Goal: Task Accomplishment & Management: Use online tool/utility

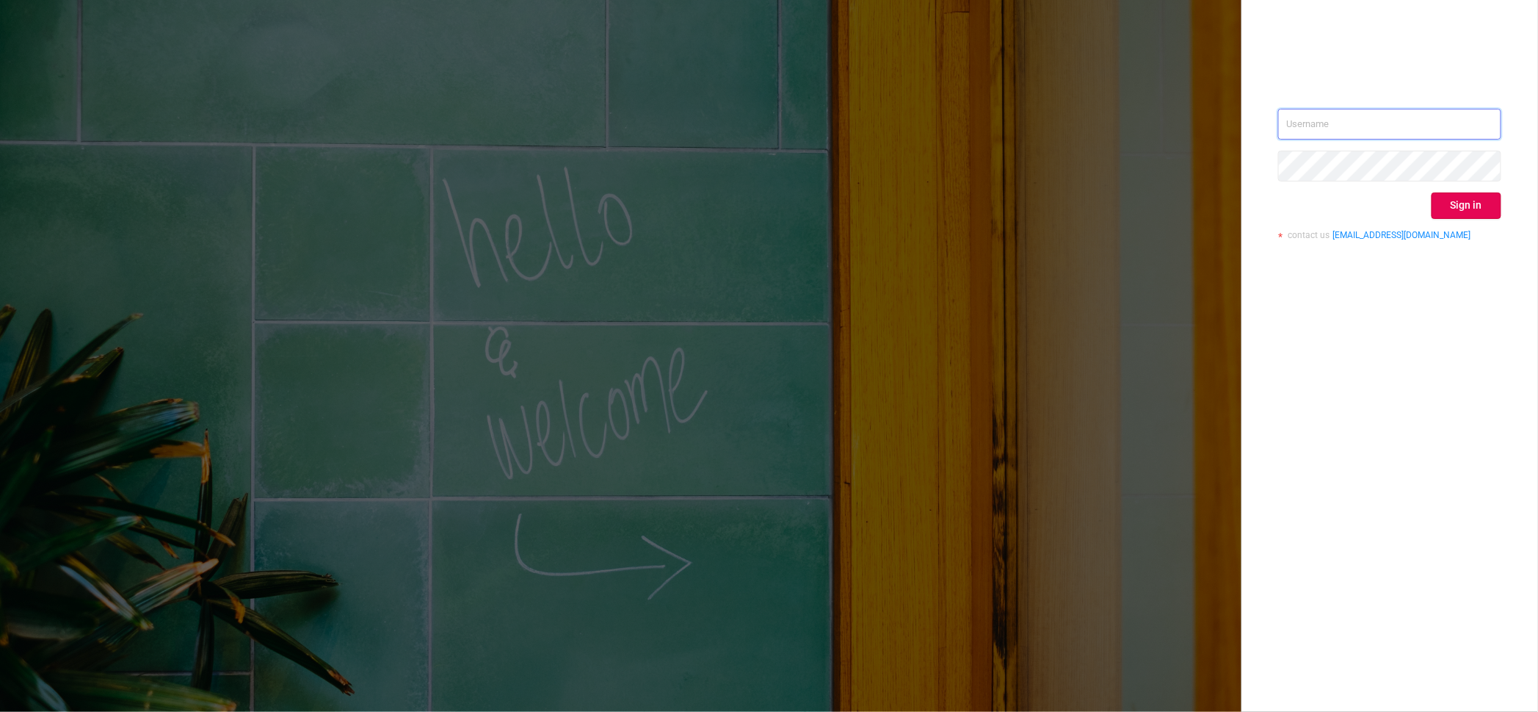
type input "[PERSON_NAME][EMAIL_ADDRESS][DOMAIN_NAME]"
click at [1485, 218] on div "igor@protected.media Sign in contact us info@protected.media" at bounding box center [1389, 180] width 223 height 142
click at [1481, 210] on button "Sign in" at bounding box center [1467, 205] width 70 height 26
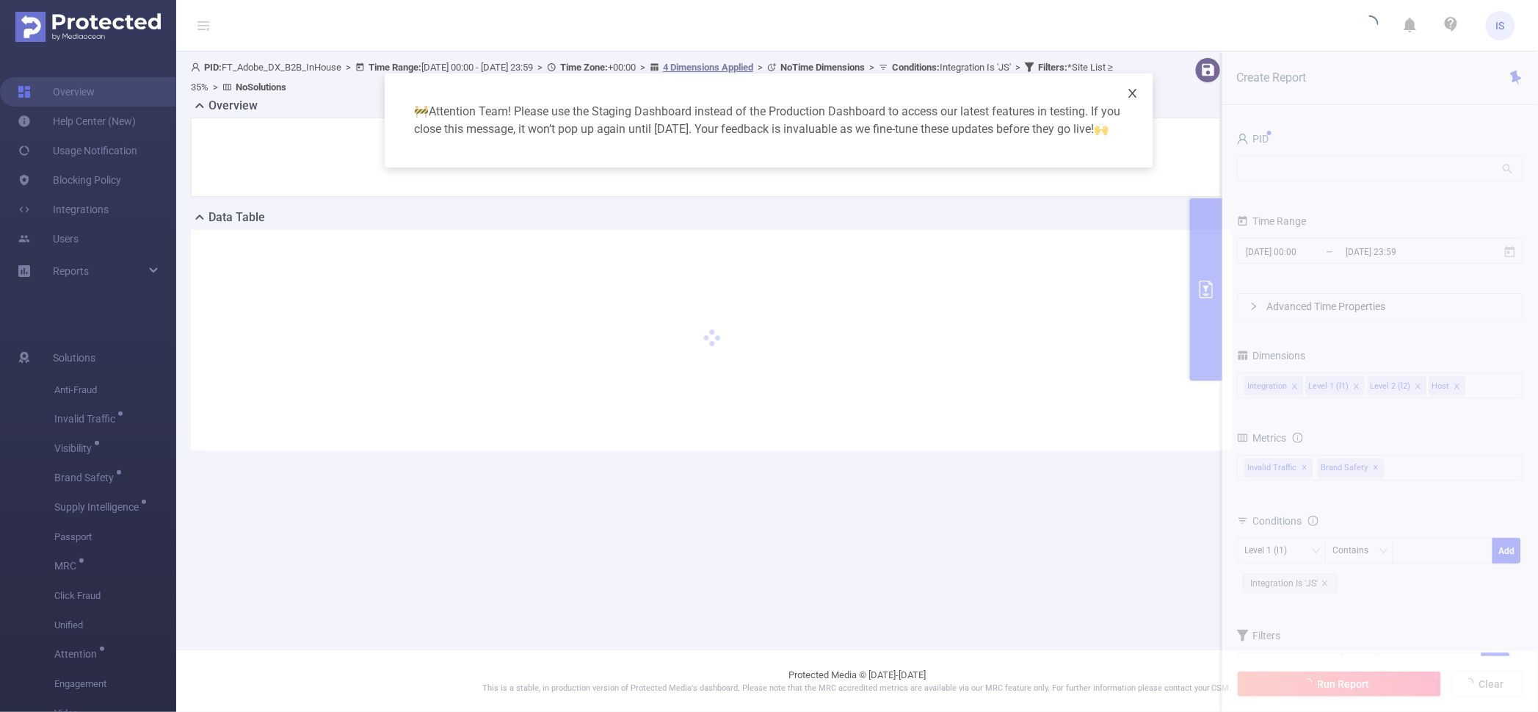
click at [1133, 94] on icon "icon: close" at bounding box center [1133, 93] width 12 height 12
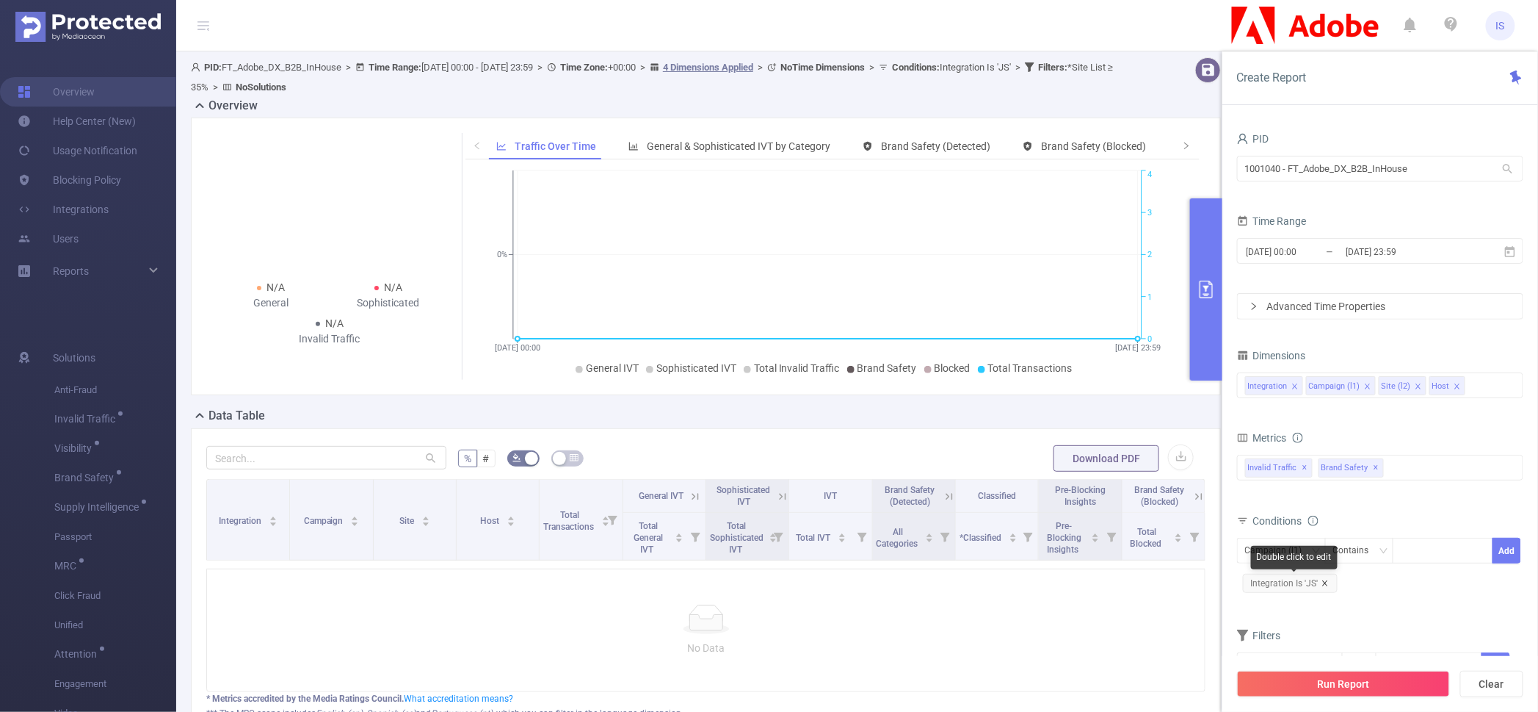
click at [1327, 584] on icon "icon: close" at bounding box center [1325, 582] width 7 height 7
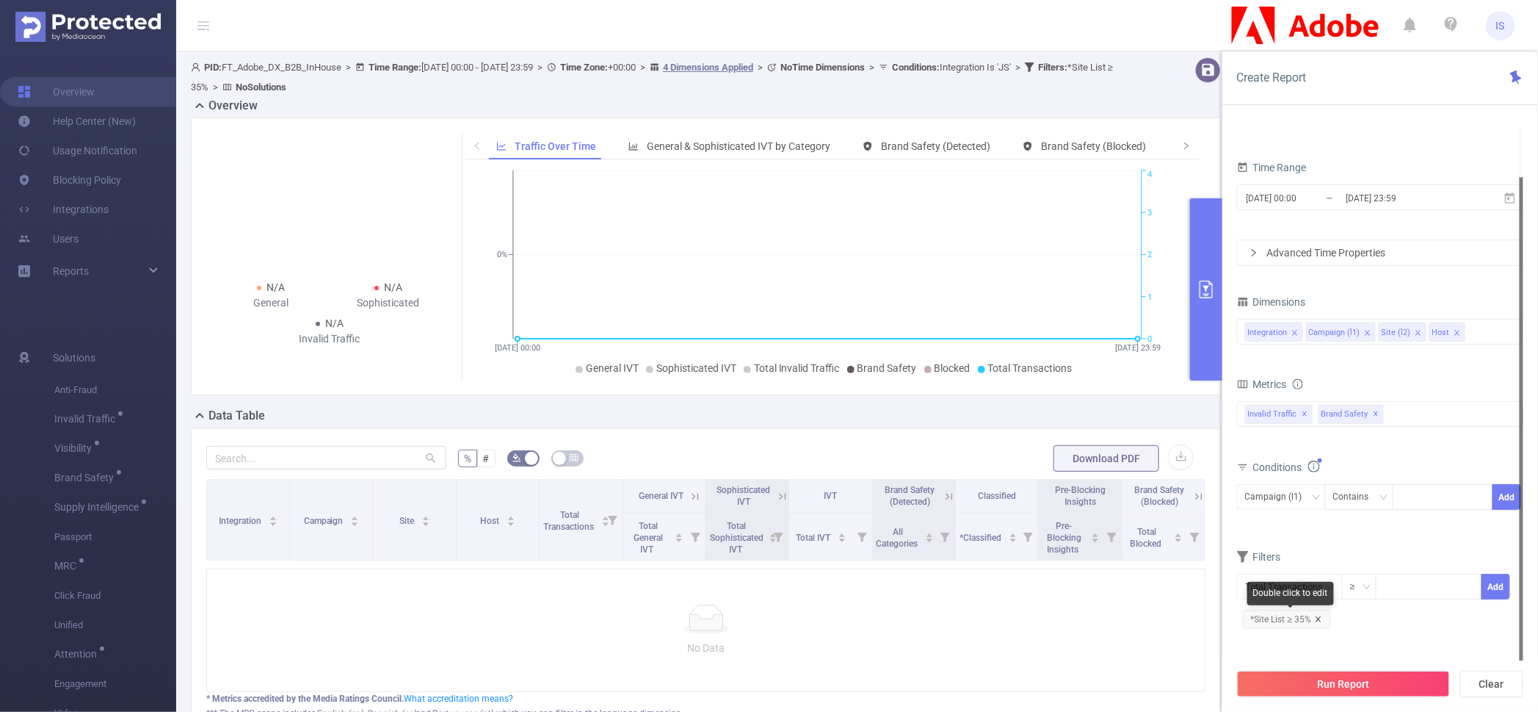
click at [1318, 618] on icon "icon: close" at bounding box center [1318, 618] width 5 height 5
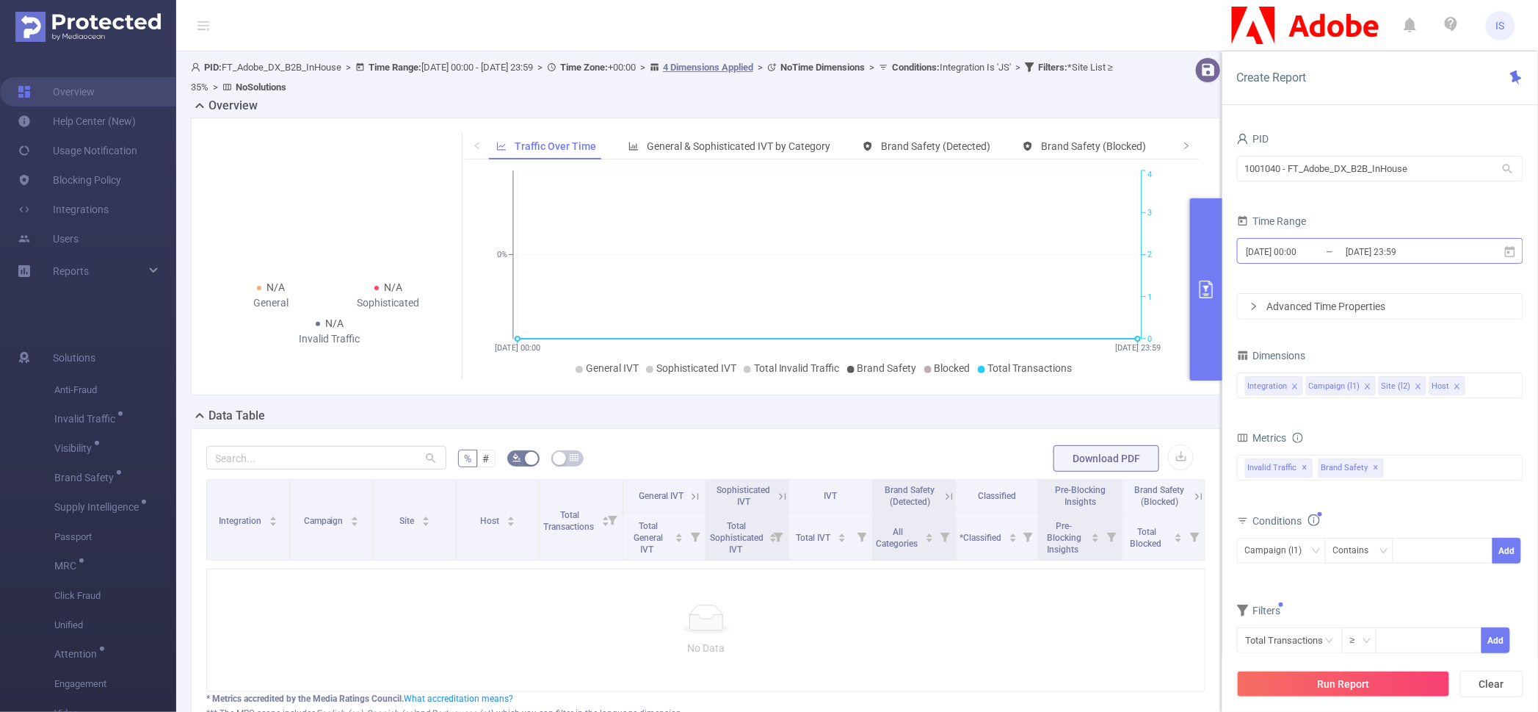
click at [1335, 244] on input "2025-09-18 00:00" at bounding box center [1304, 252] width 119 height 20
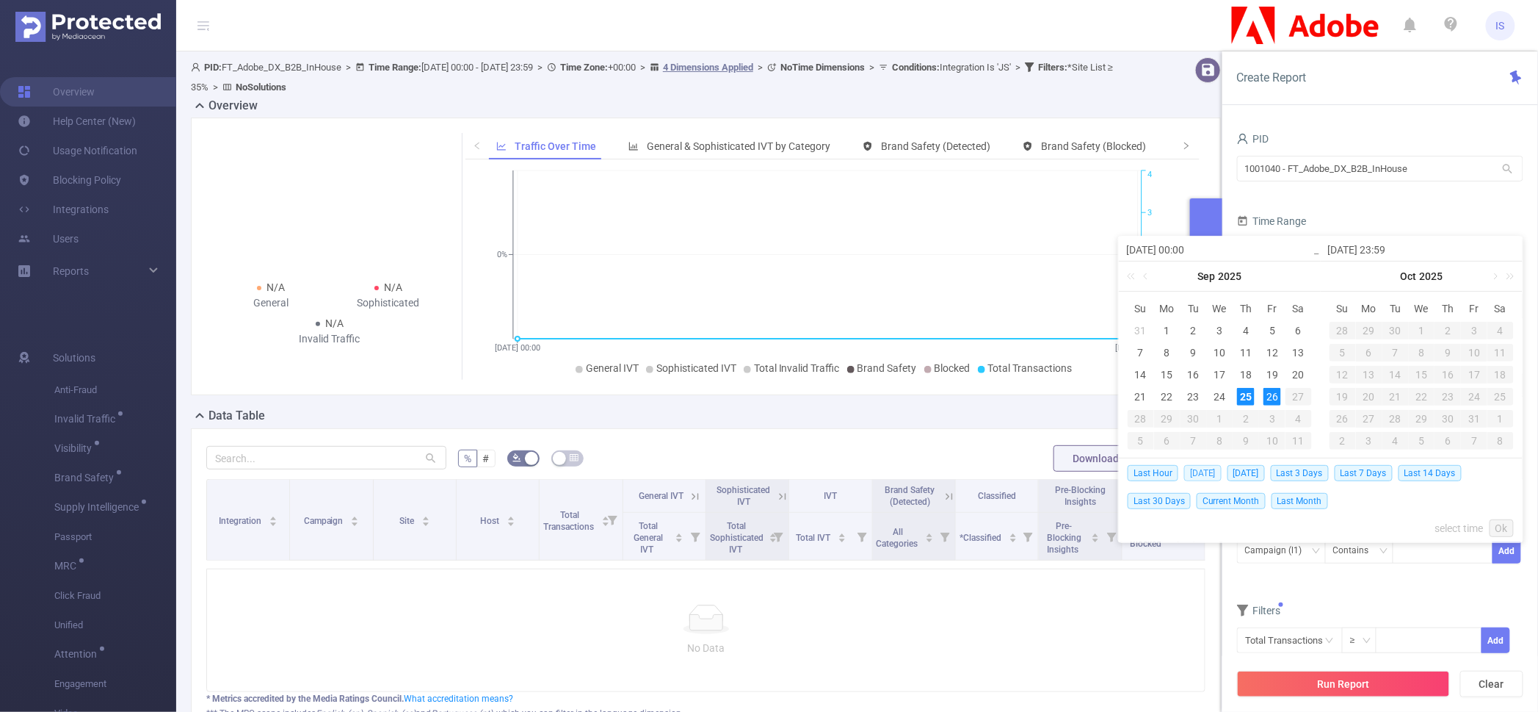
click at [1197, 468] on span "[DATE]" at bounding box center [1202, 473] width 37 height 16
type input "2025-09-25 00:00"
type input "[DATE] 23:59"
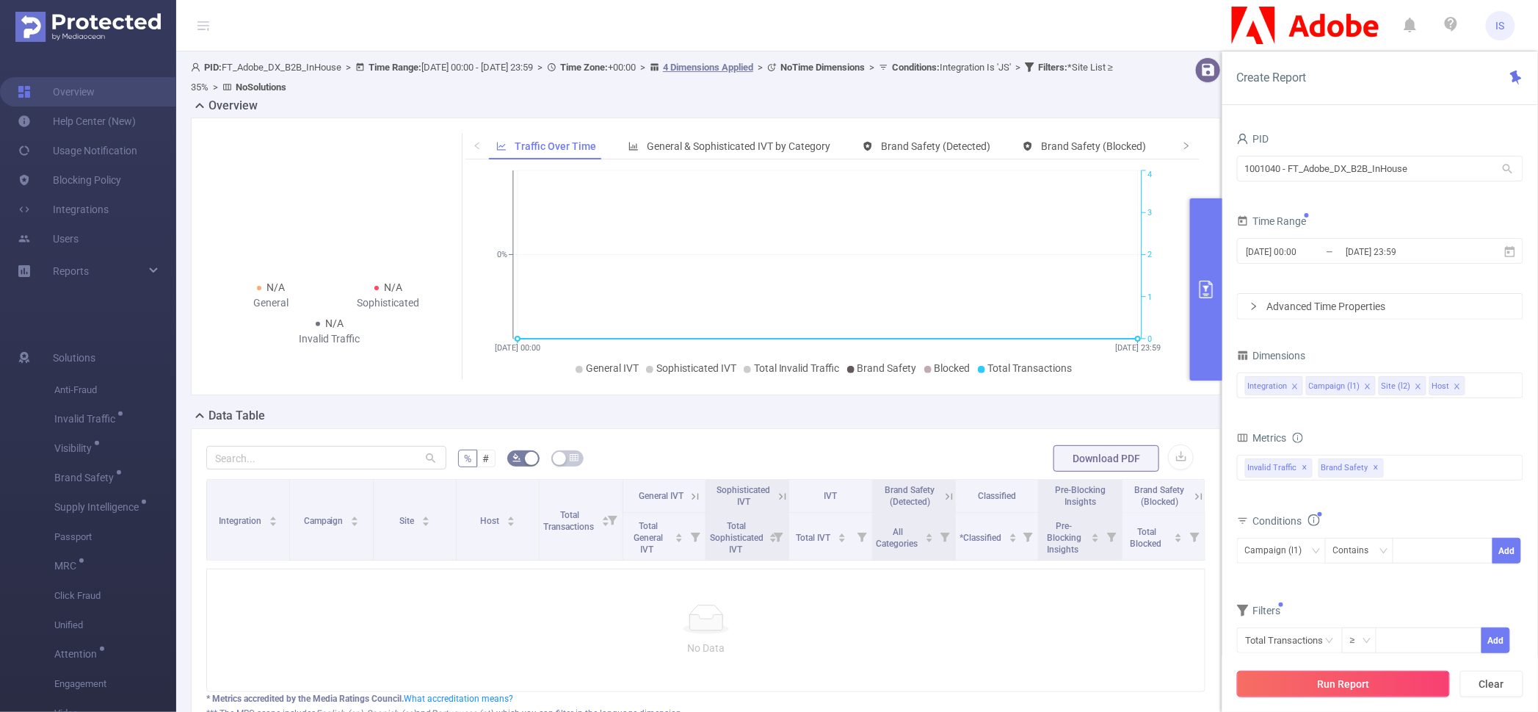
click at [1328, 677] on button "Run Report" at bounding box center [1343, 683] width 213 height 26
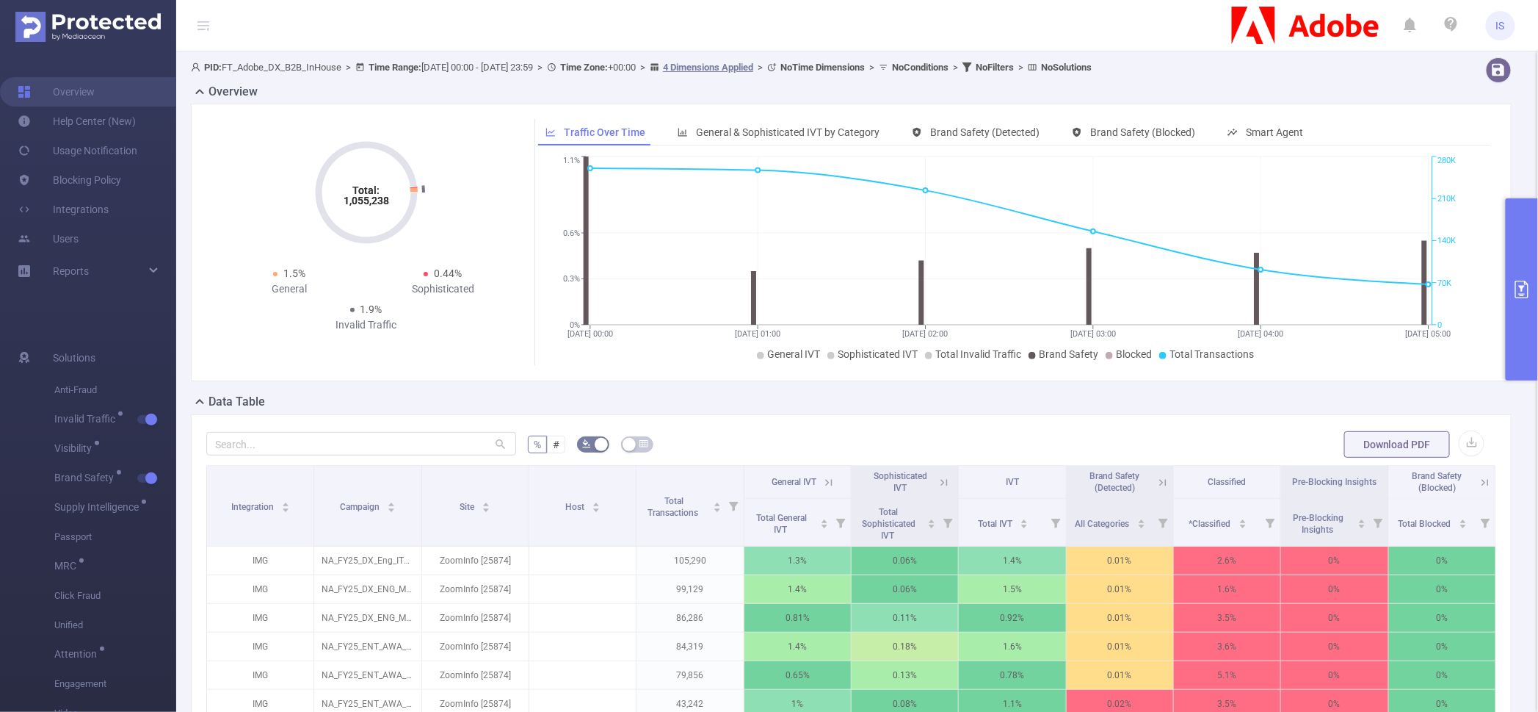
click at [1520, 232] on button "primary" at bounding box center [1522, 289] width 32 height 182
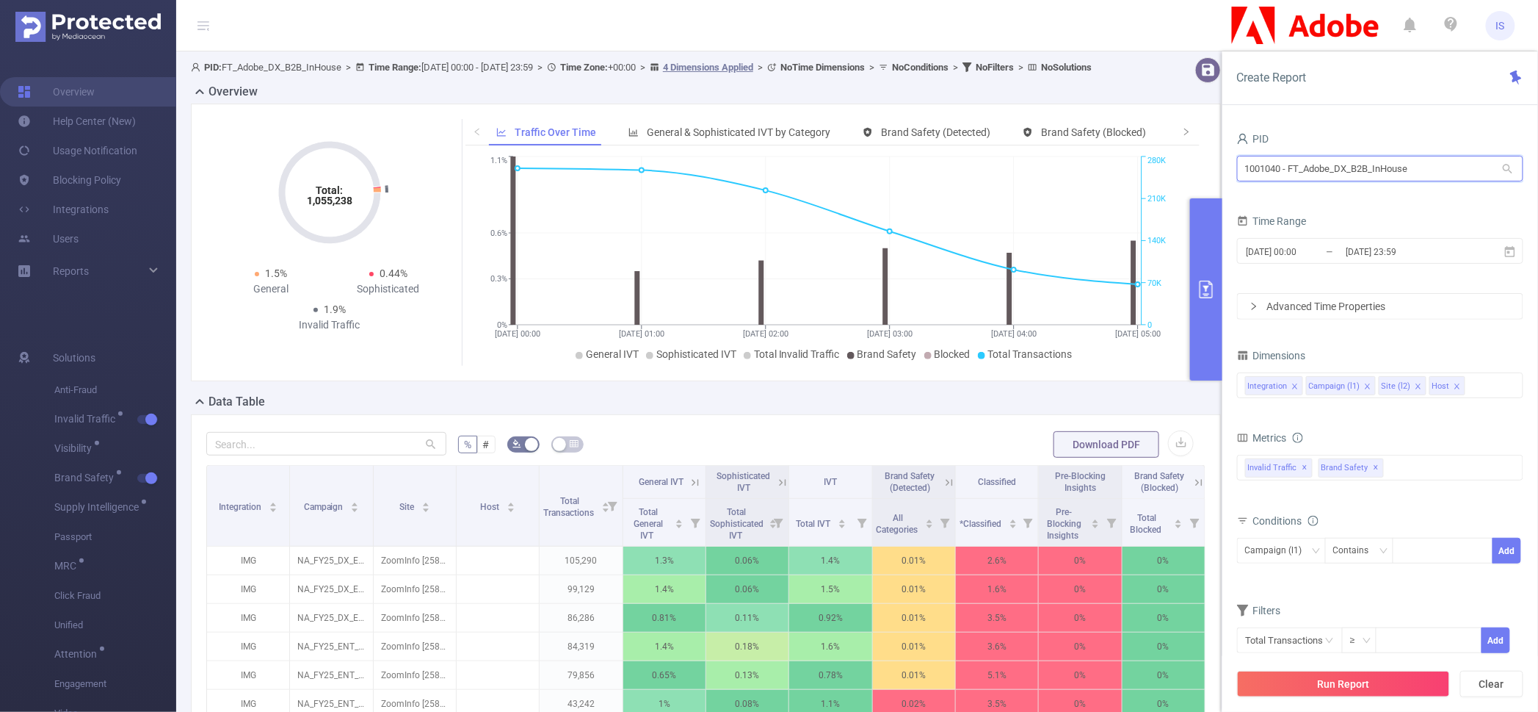
drag, startPoint x: 1423, startPoint y: 162, endPoint x: 1033, endPoint y: 96, distance: 395.5
click at [1033, 96] on section "PID: FT_Adobe_DX_B2B_InHouse > Time Range: 2025-09-25 00:00 - 2025-09-25 23:59 …" at bounding box center [857, 528] width 1362 height 955
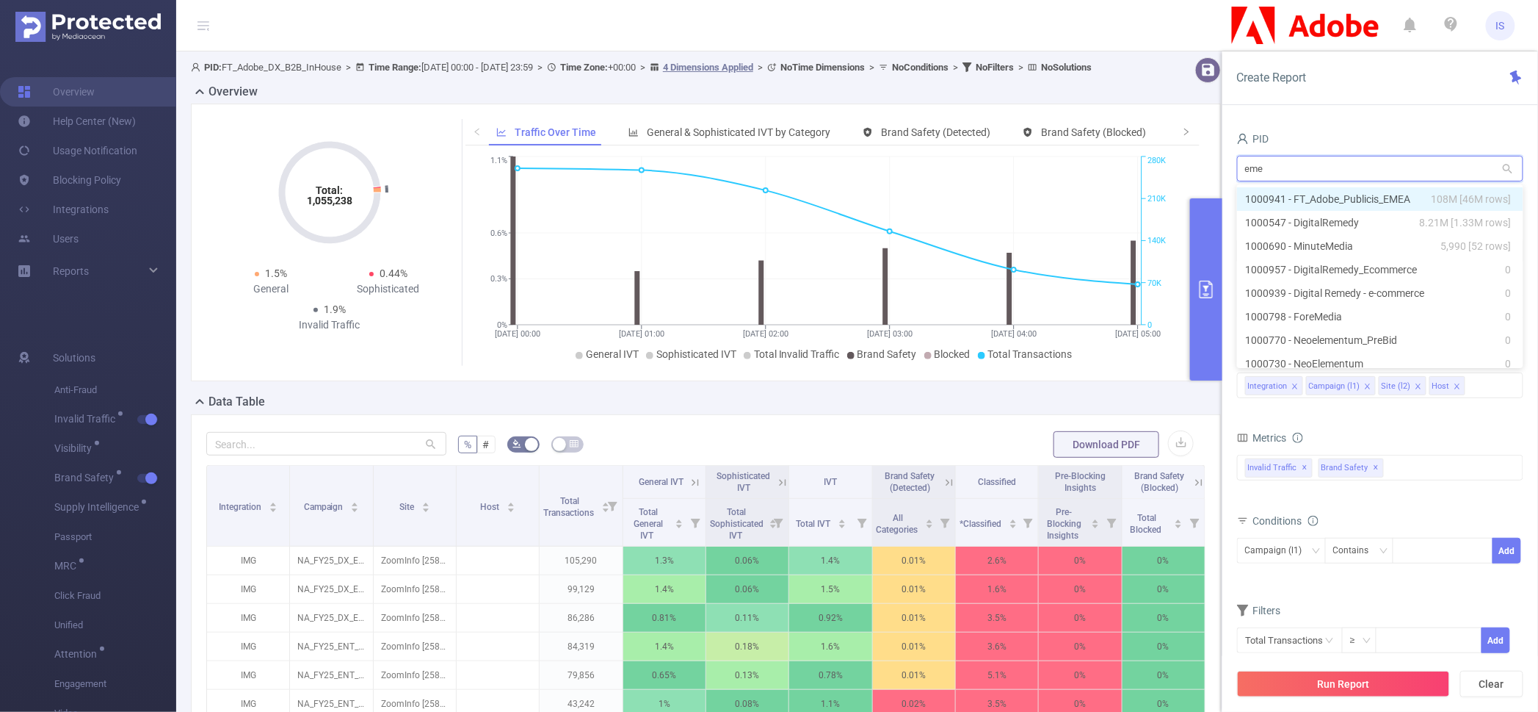
type input "emea"
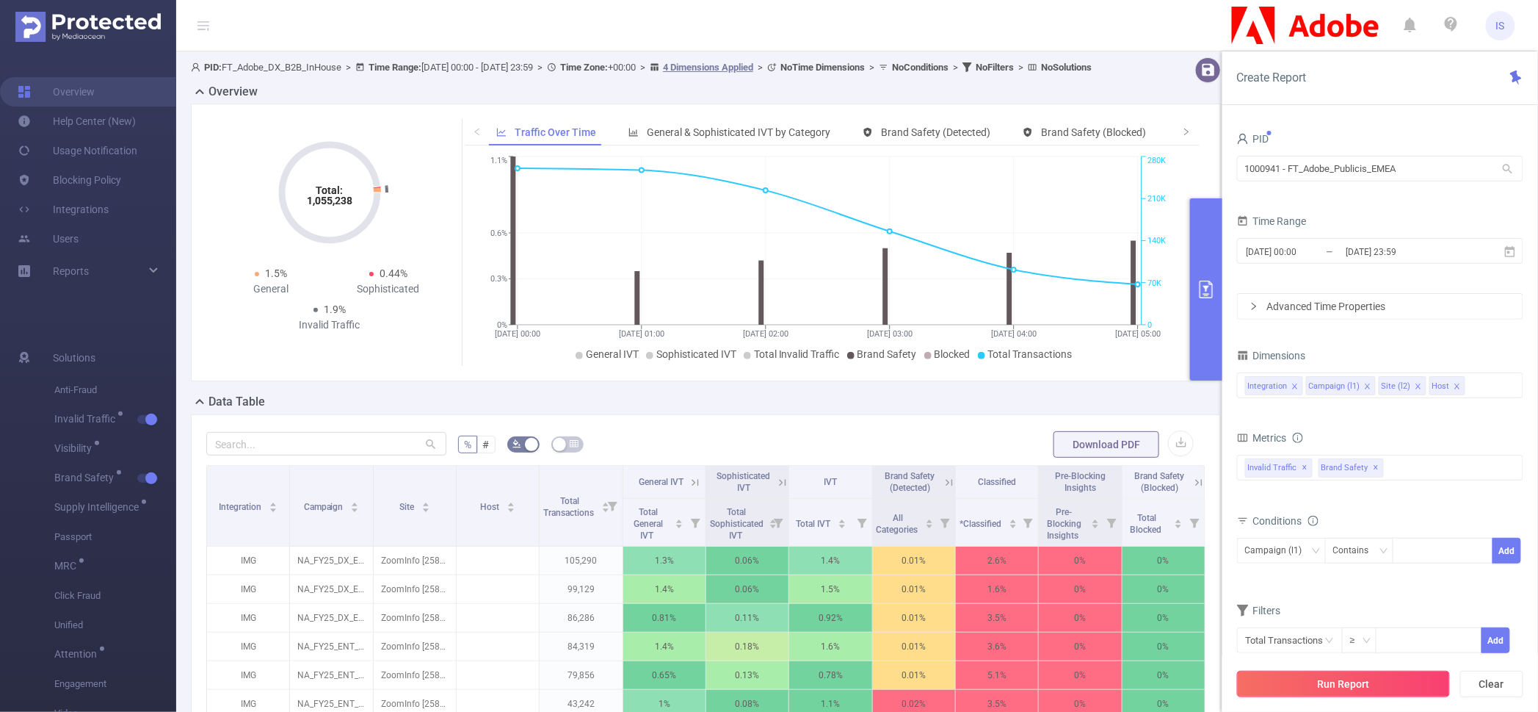
click at [1412, 695] on button "Run Report" at bounding box center [1343, 683] width 213 height 26
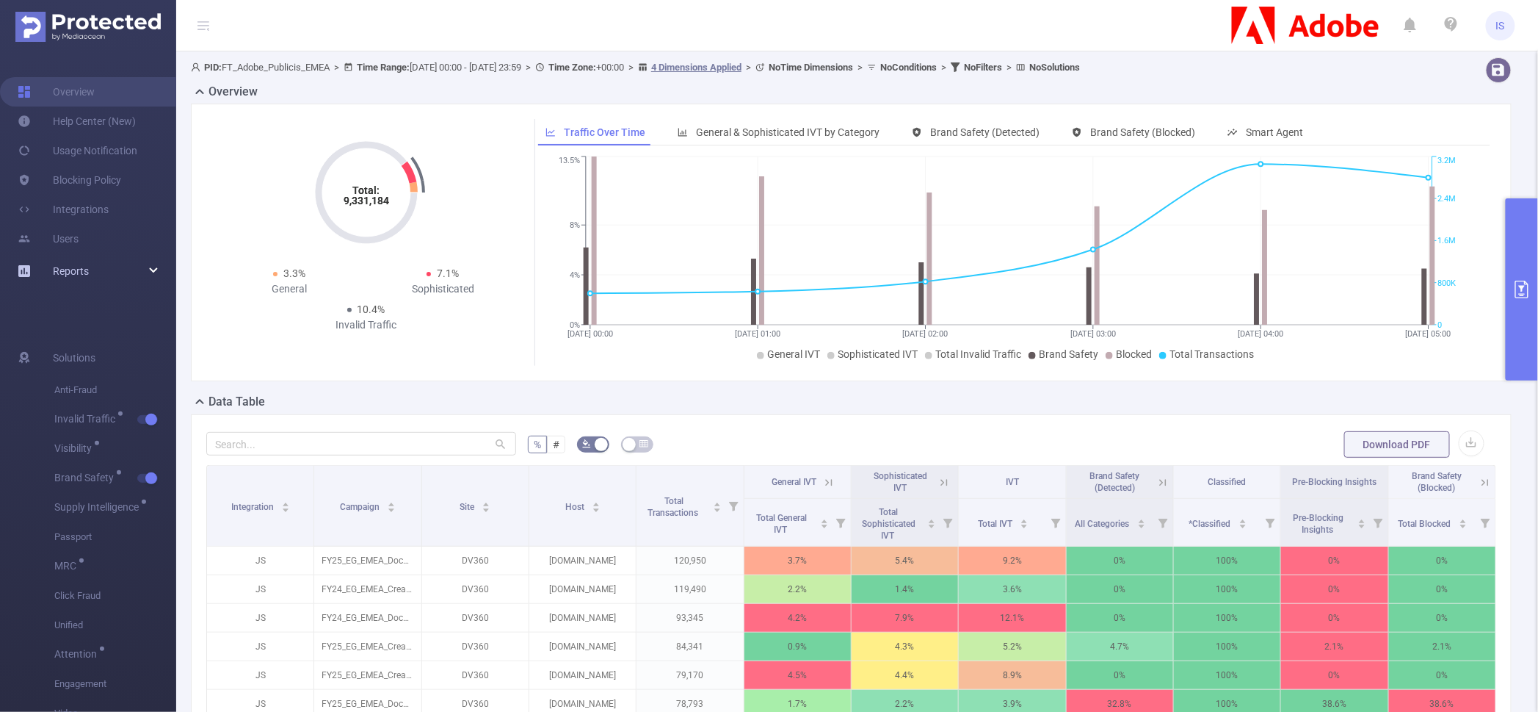
click at [154, 266] on div "Reports" at bounding box center [88, 270] width 176 height 29
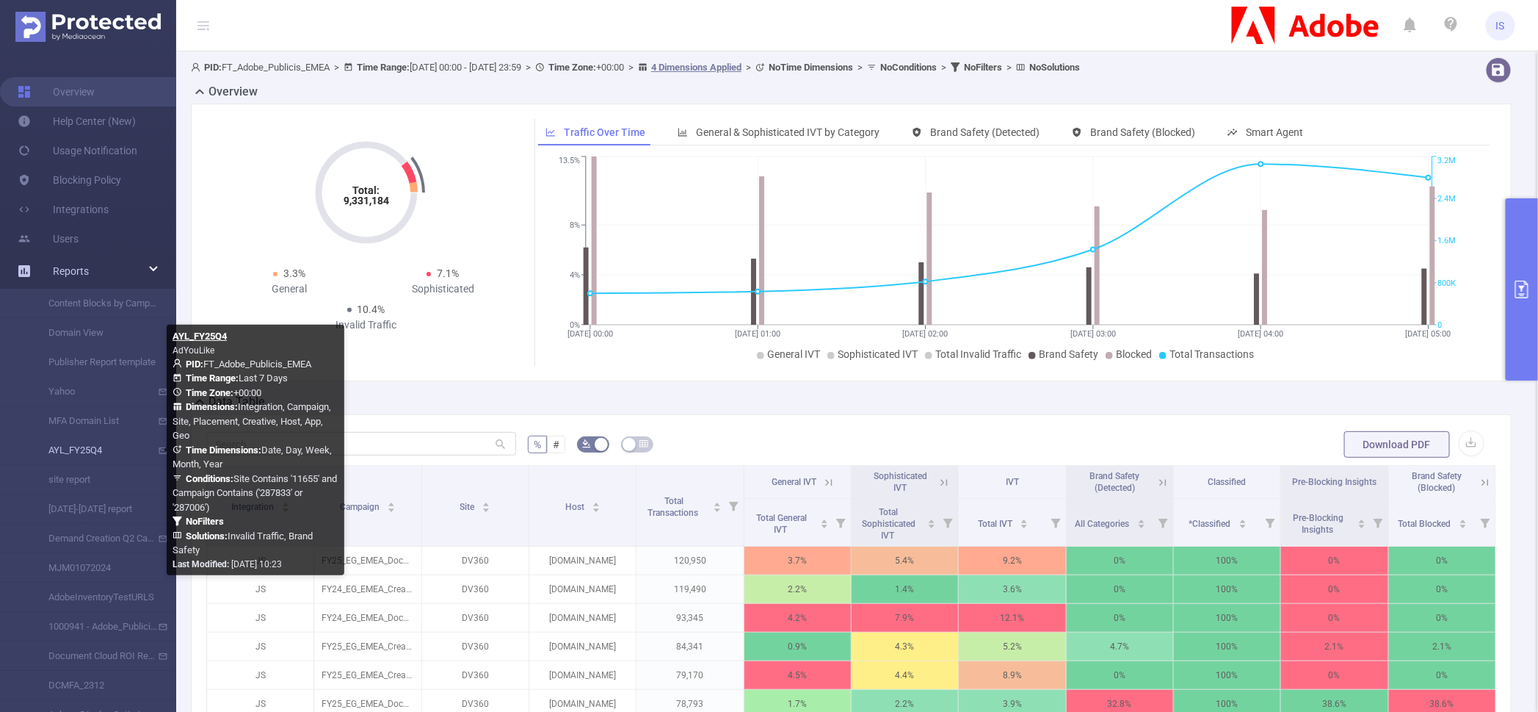
click at [95, 452] on link "AYL_FY25Q4" at bounding box center [93, 449] width 129 height 29
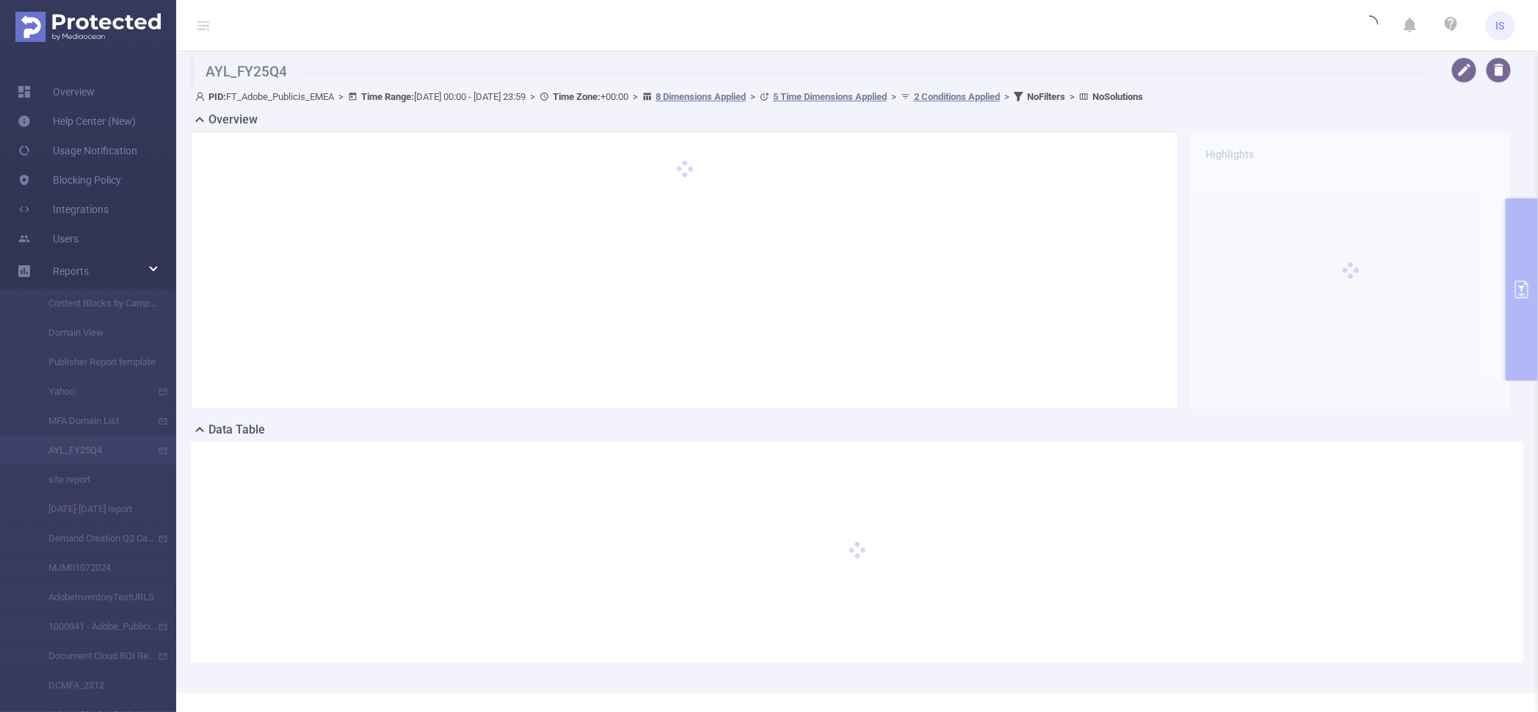
type input "2025-09-18 00:00"
type input "2025-09-24 23:59"
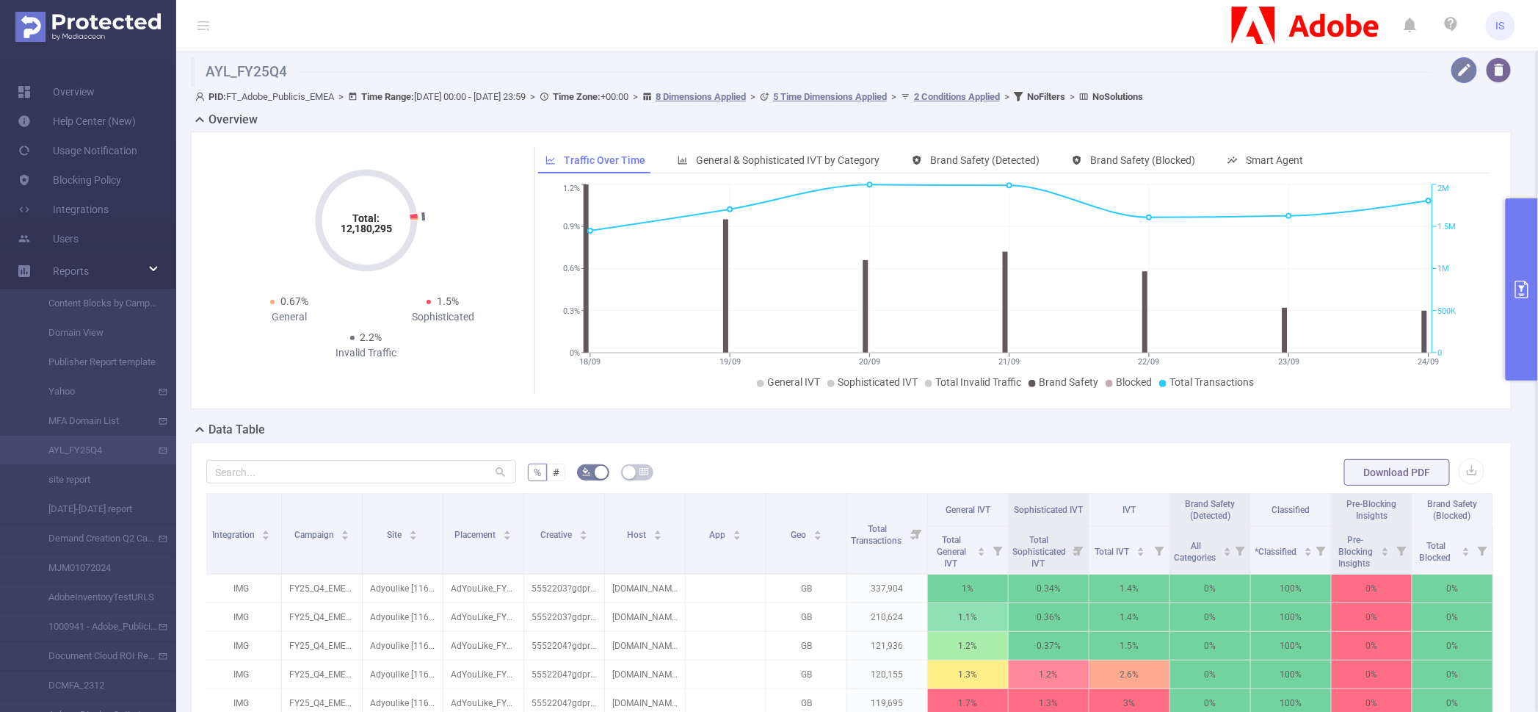
click at [1452, 75] on button "button" at bounding box center [1465, 70] width 26 height 26
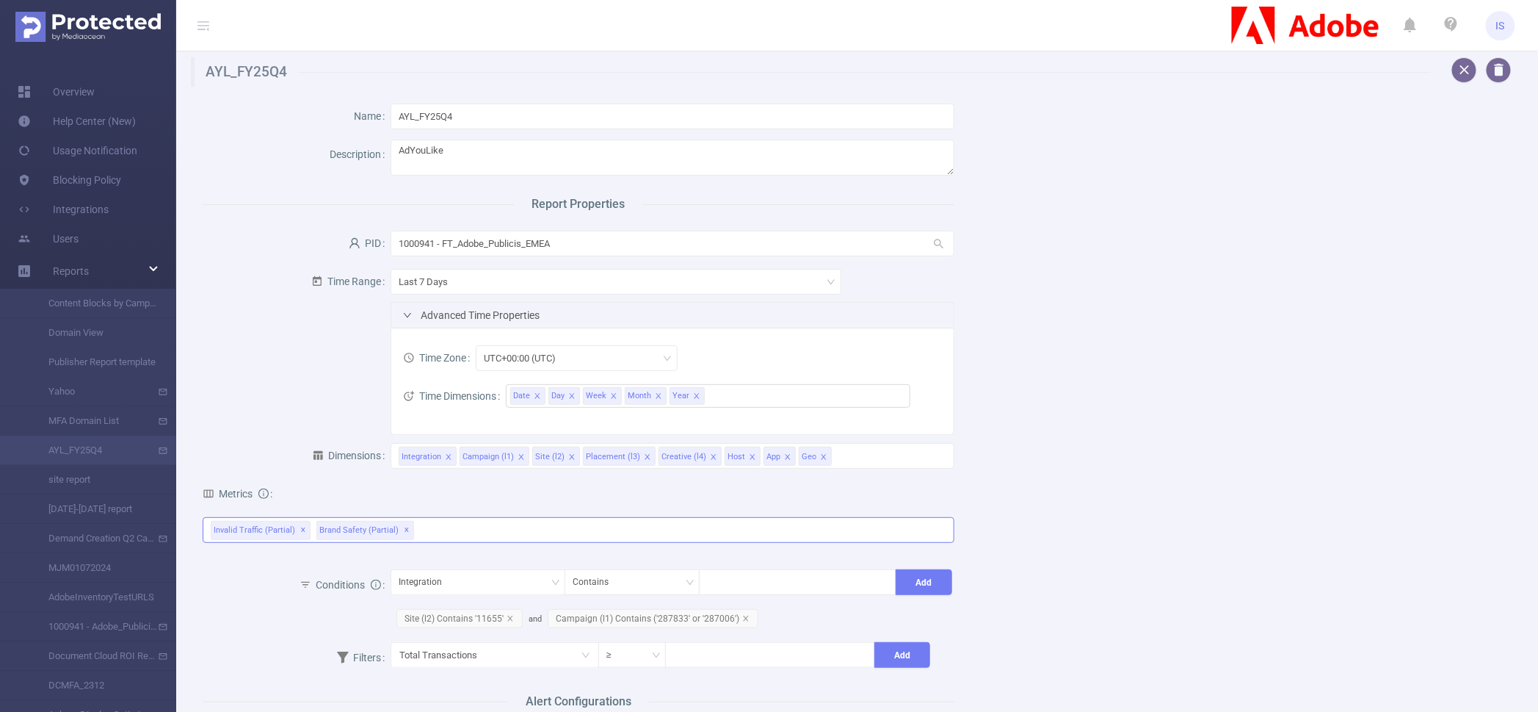
click at [540, 538] on div "Invalid Traffic (partial) ✕ Brand Safety (partial) ✕" at bounding box center [579, 530] width 752 height 26
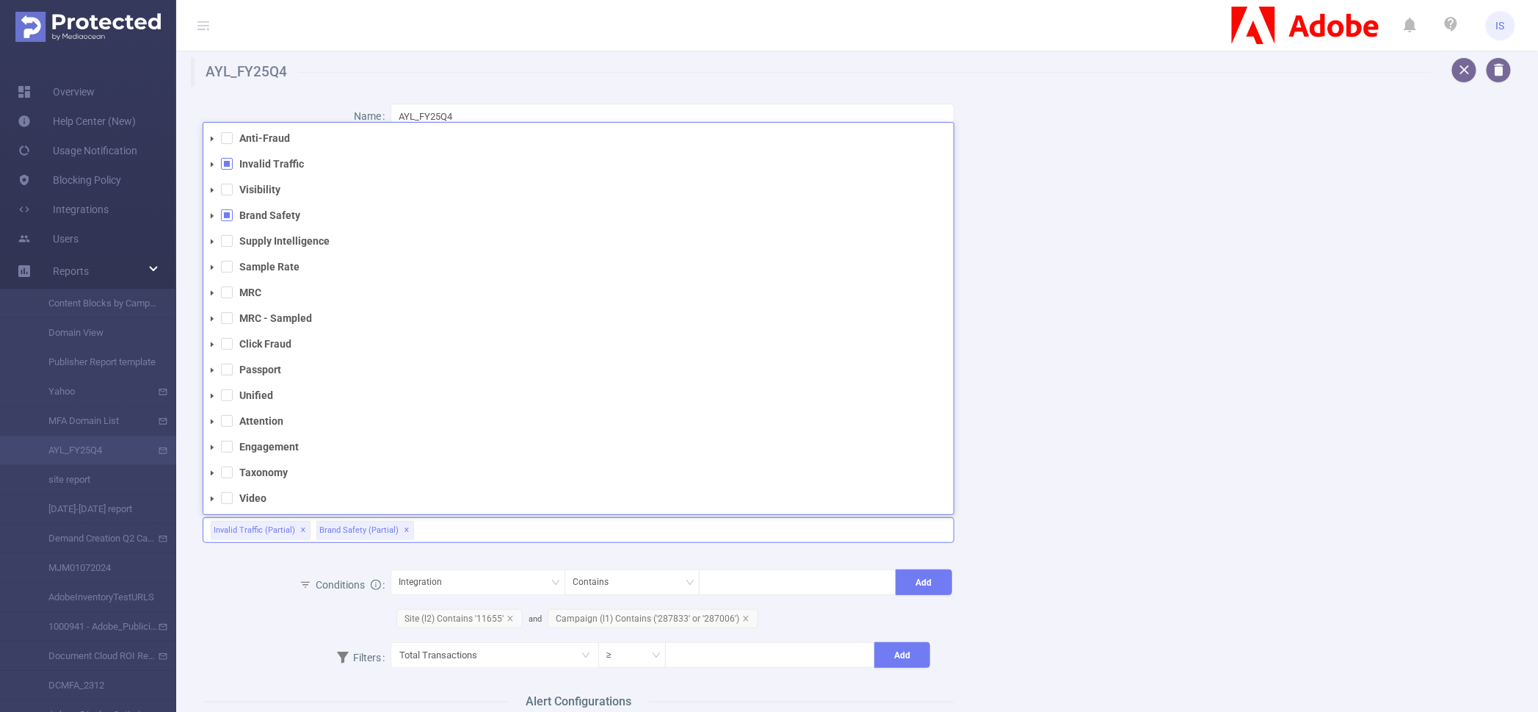
click at [209, 214] on icon "icon: caret-down" at bounding box center [212, 215] width 7 height 7
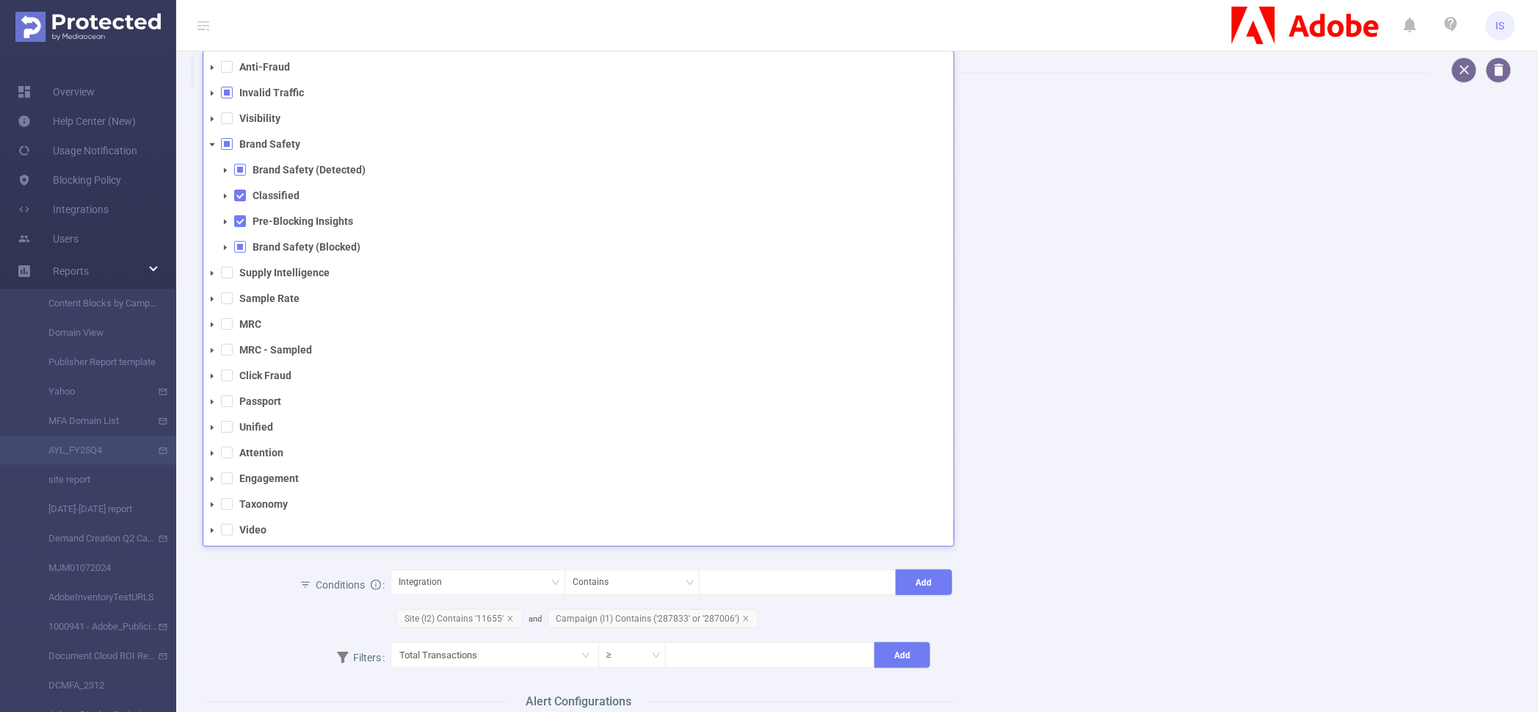
click at [209, 90] on icon "icon: caret-down" at bounding box center [212, 93] width 7 height 7
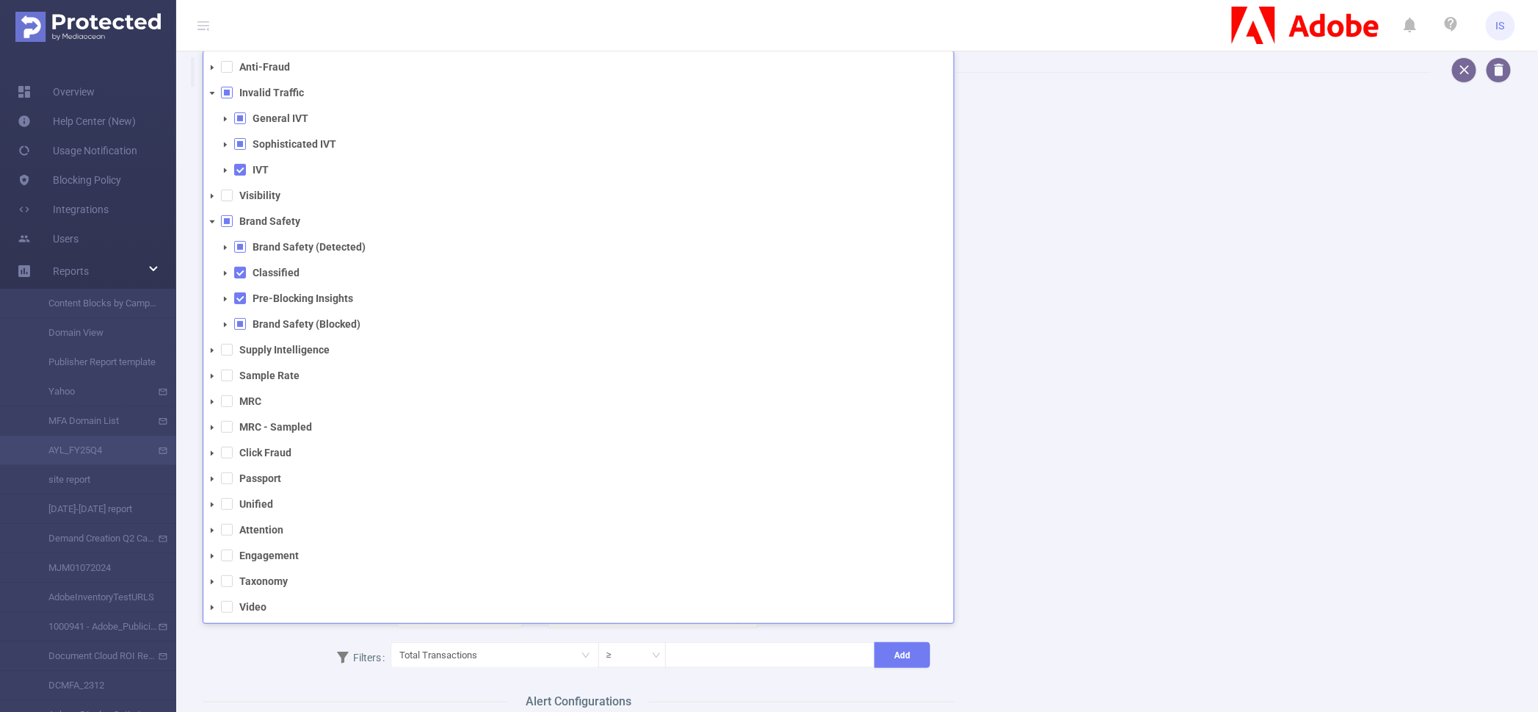
click at [1142, 406] on div "Name AYL_FY25Q4 Description AdYouLike Report Properties PID 1000941 - FT_Adobe_…" at bounding box center [851, 687] width 1333 height 1201
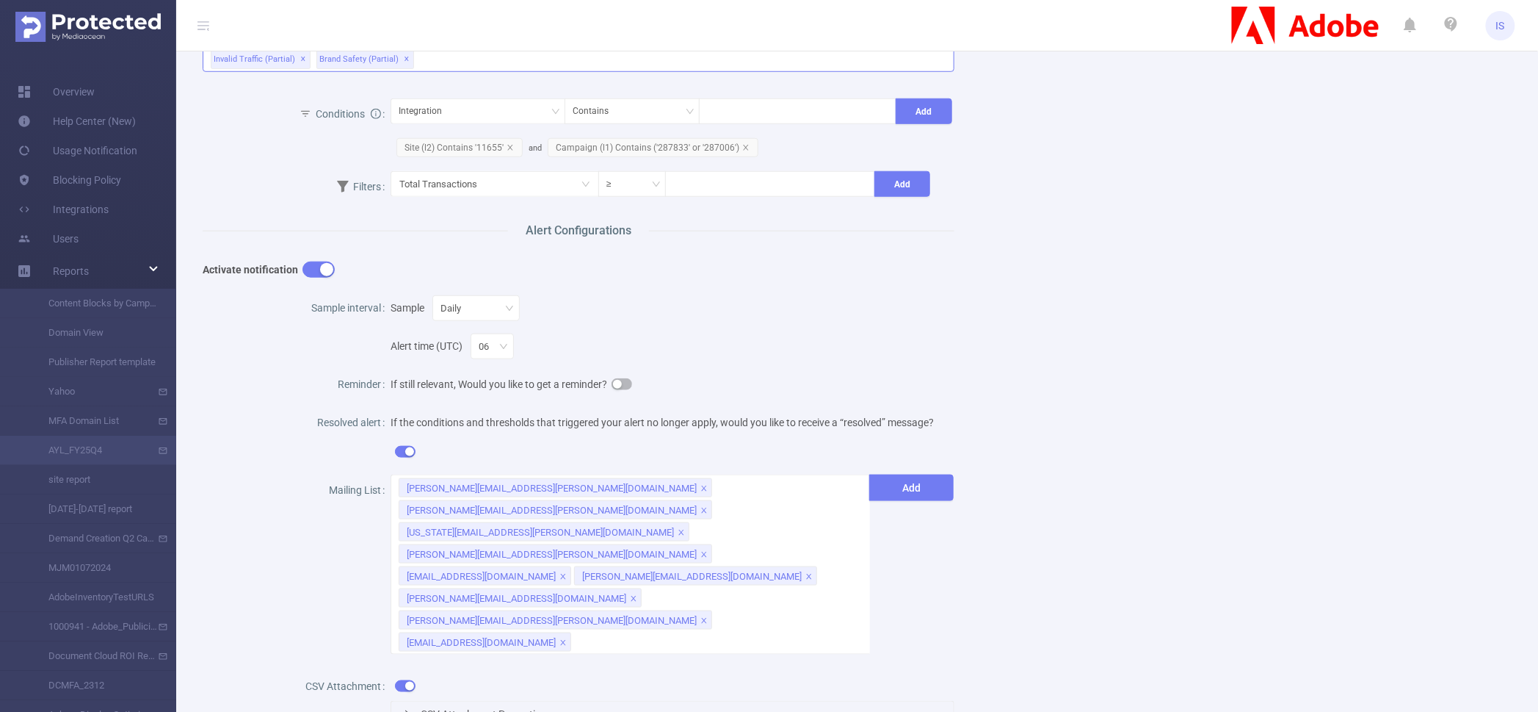
scroll to position [601, 0]
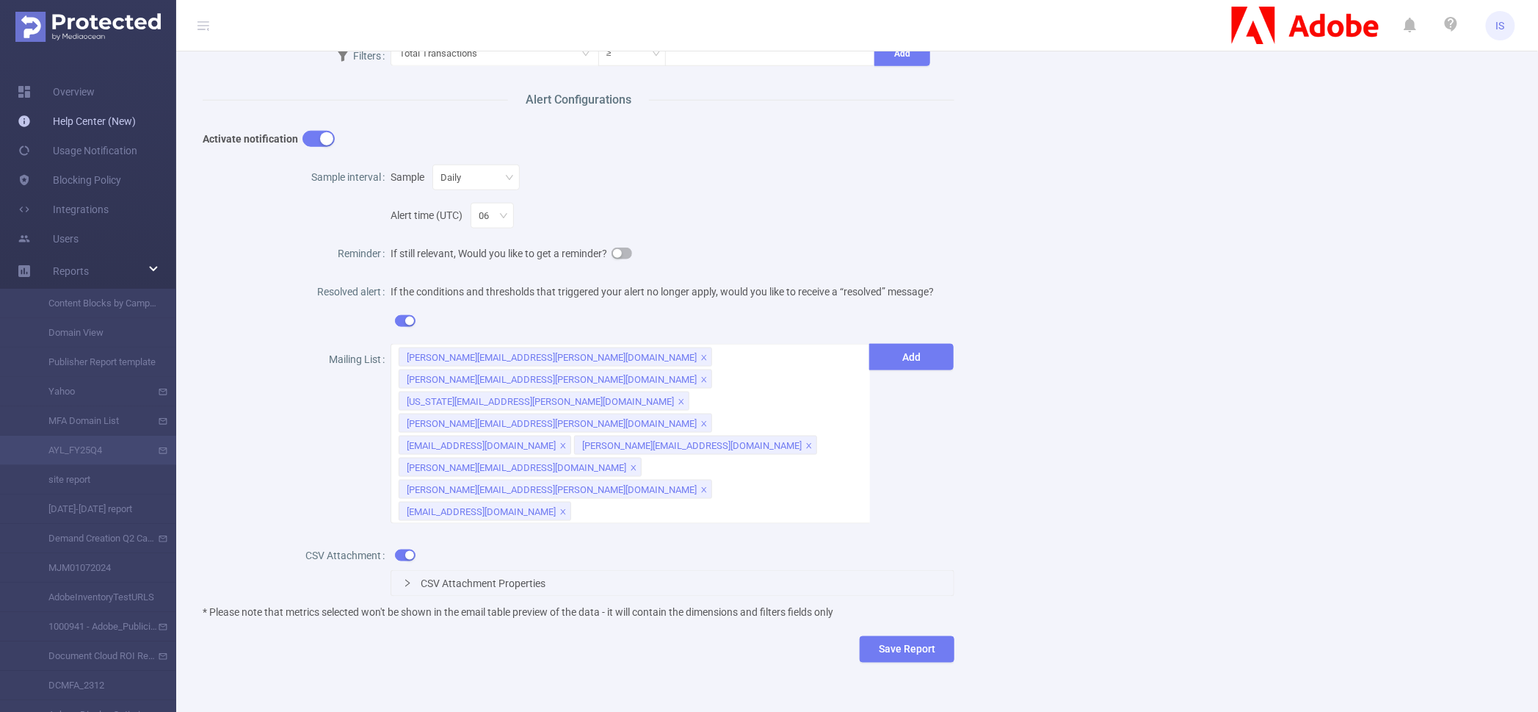
click at [93, 124] on link "Help Center (New)" at bounding box center [77, 120] width 118 height 29
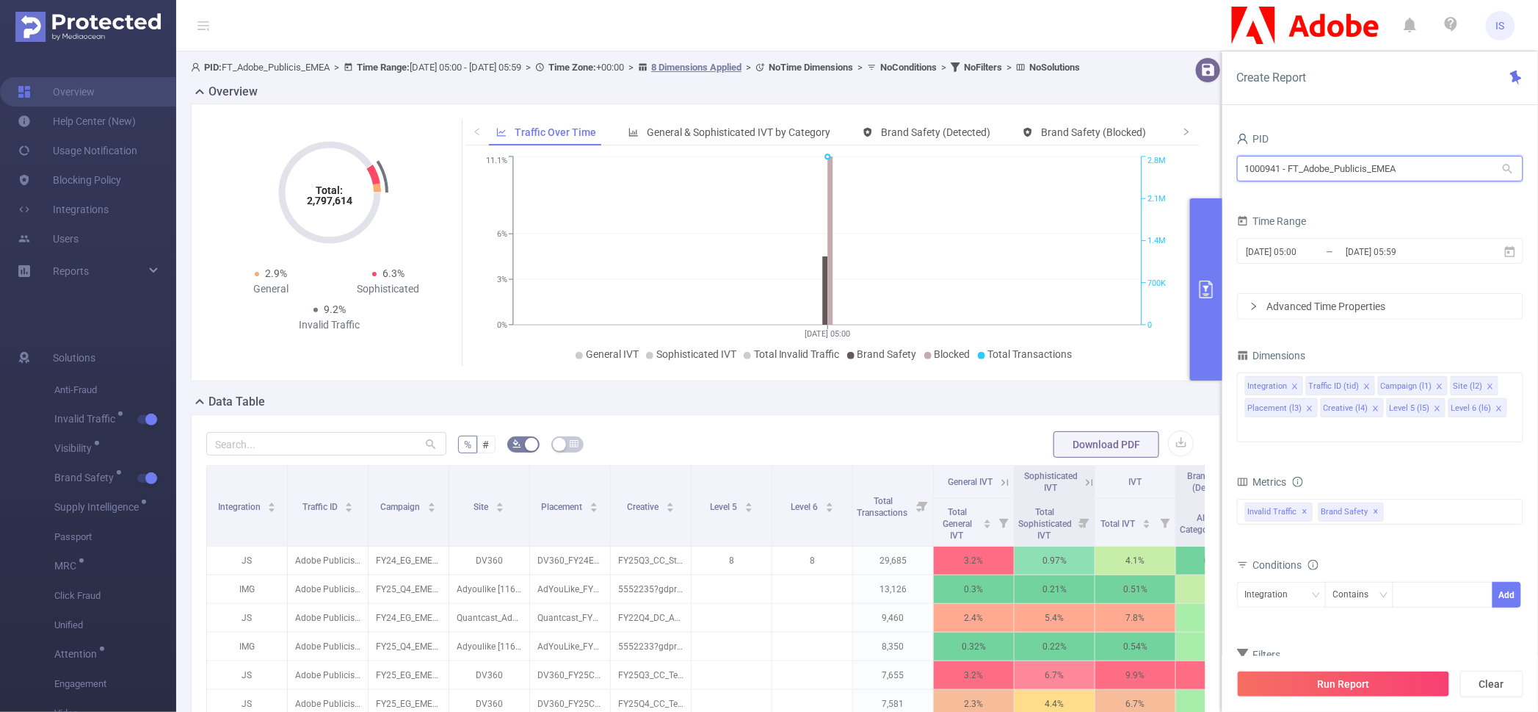
drag, startPoint x: 1433, startPoint y: 167, endPoint x: 1141, endPoint y: 172, distance: 291.6
click at [1141, 172] on section "PID: FT_Adobe_Publicis_EMEA > Time Range: [DATE] 05:00 - [DATE] 05:59 > Time Zo…" at bounding box center [857, 528] width 1362 height 955
type input "me"
click at [1364, 254] on input "[DATE] 05:59" at bounding box center [1403, 252] width 119 height 20
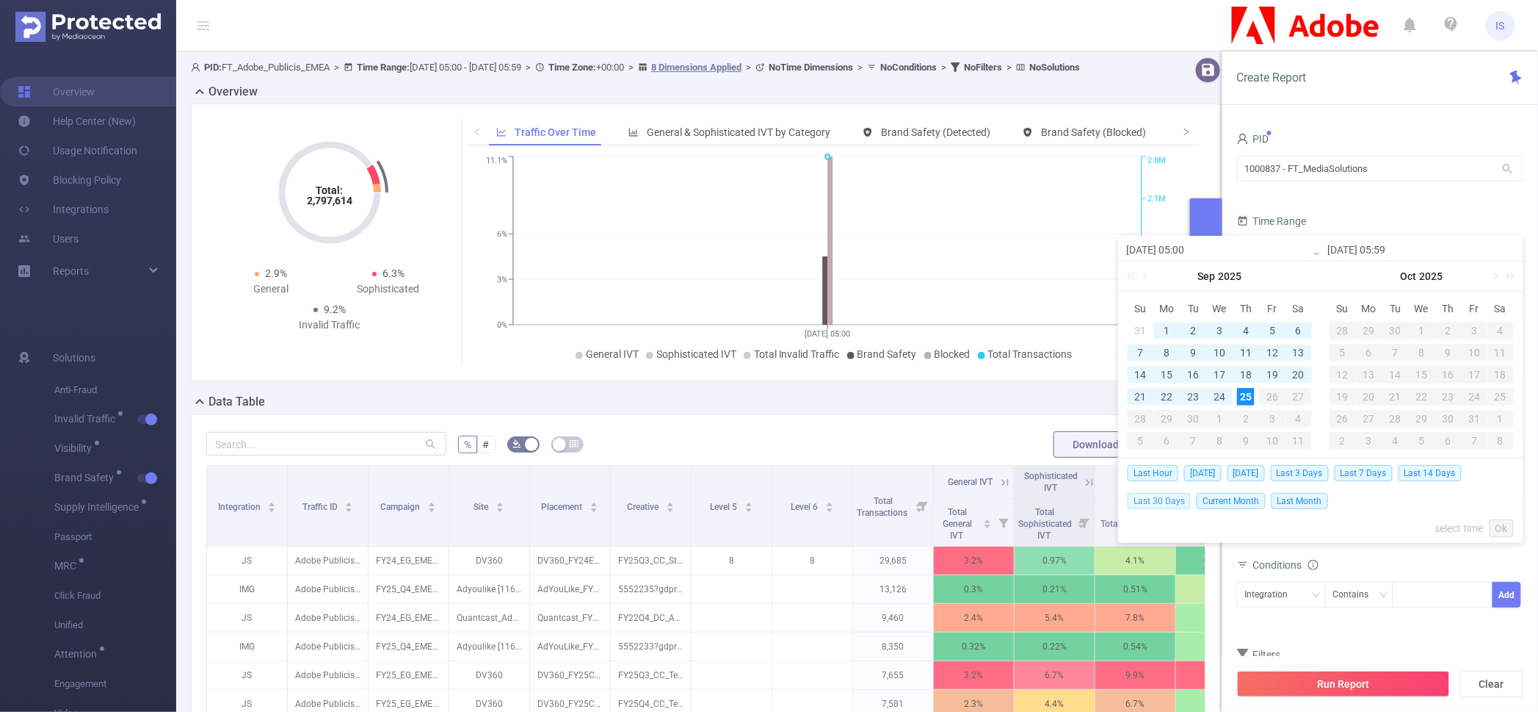
click at [1169, 498] on span "Last 30 Days" at bounding box center [1159, 501] width 63 height 16
type input "[DATE] 00:00"
type input "[DATE] 23:59"
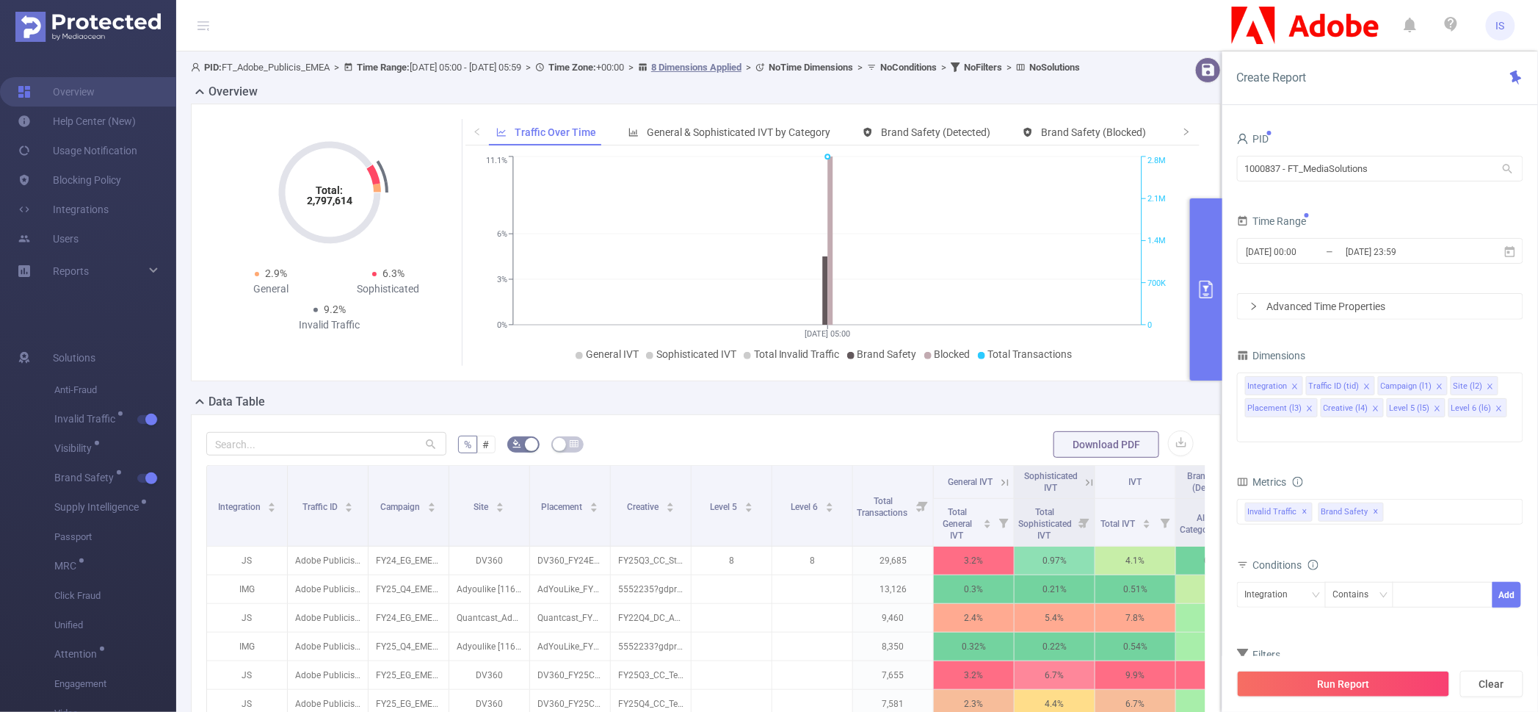
click at [1397, 438] on form "Dimensions Integration Traffic ID (tid) Campaign (l1) Site (l2) Placement (l3) …" at bounding box center [1380, 530] width 286 height 371
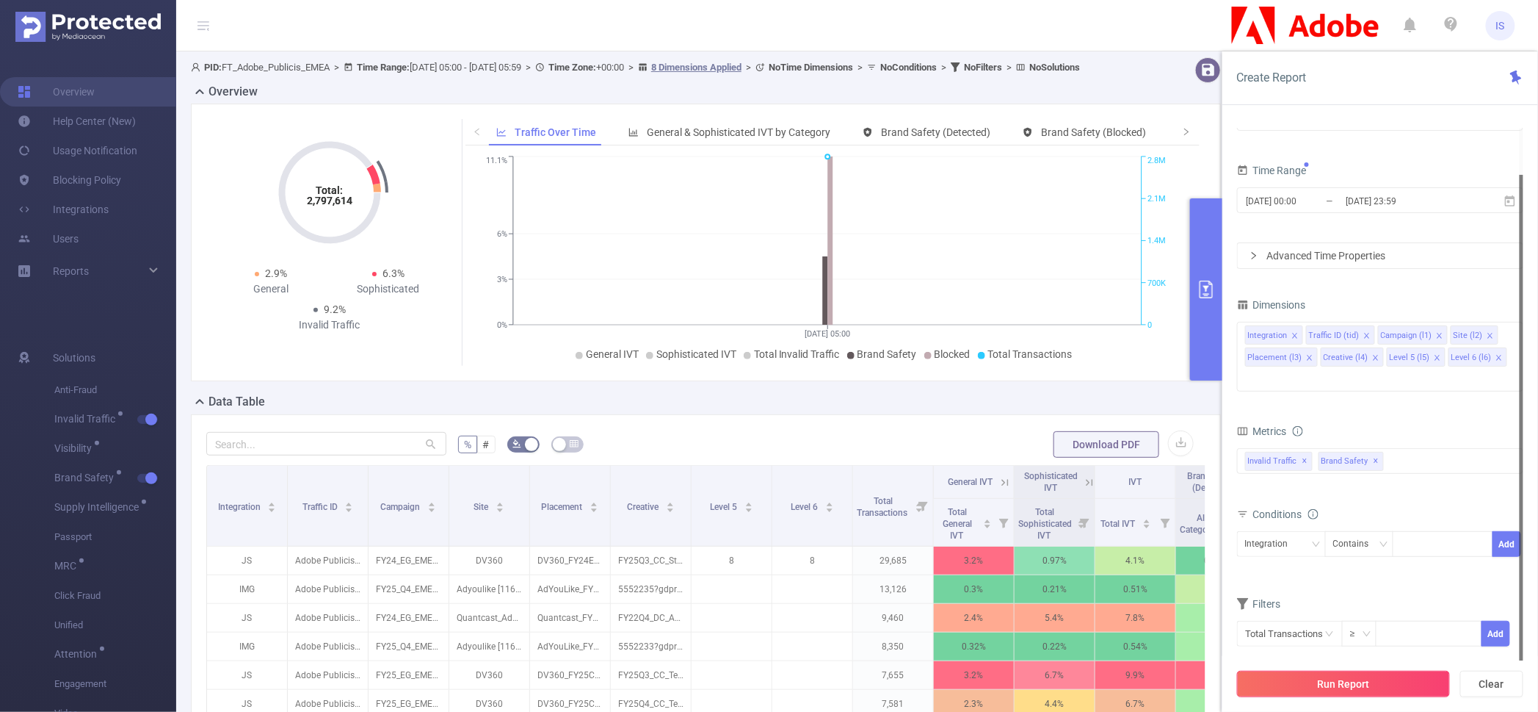
click at [1371, 687] on button "Run Report" at bounding box center [1343, 683] width 213 height 26
